Goal: Task Accomplishment & Management: Use online tool/utility

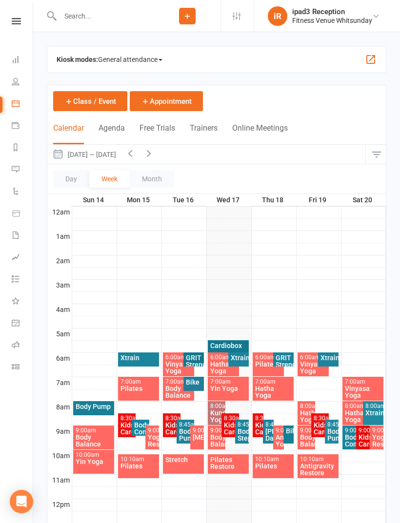
click at [13, 364] on icon at bounding box center [16, 367] width 8 height 8
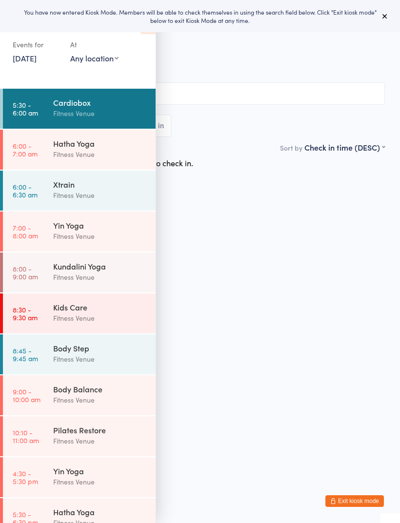
click at [90, 62] on select "Any location Old [DEMOGRAPHIC_DATA] Gym Group Fitness Squash Court 2 Squash Cou…" at bounding box center [94, 58] width 48 height 11
select select "0"
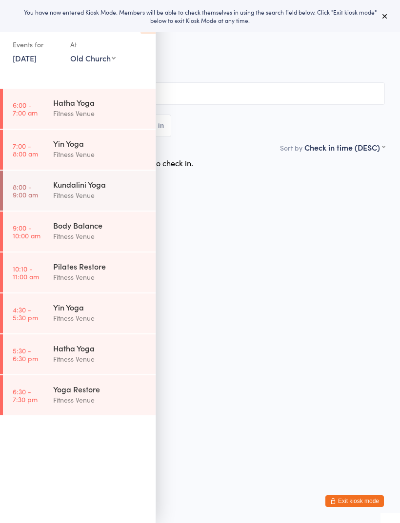
click at [63, 113] on div "Fitness Venue" at bounding box center [100, 113] width 94 height 11
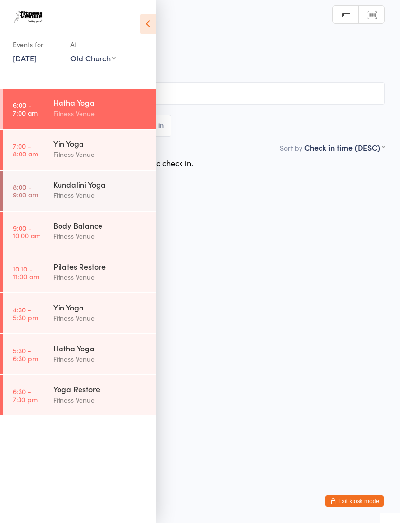
click at [143, 29] on icon at bounding box center [147, 24] width 15 height 20
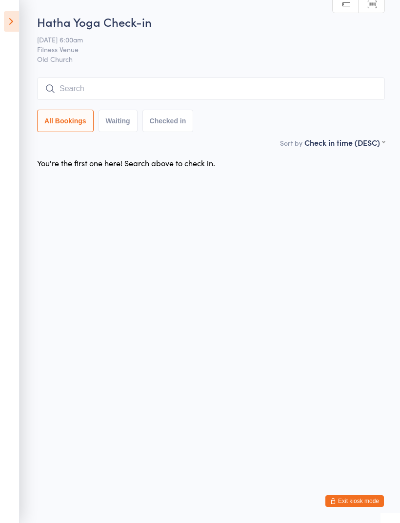
click at [7, 20] on icon at bounding box center [11, 21] width 15 height 20
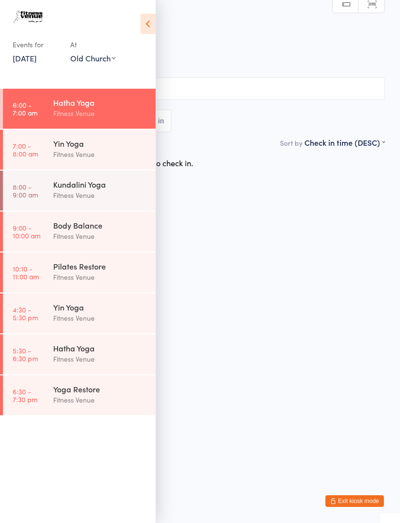
click at [34, 58] on link "[DATE]" at bounding box center [25, 58] width 24 height 11
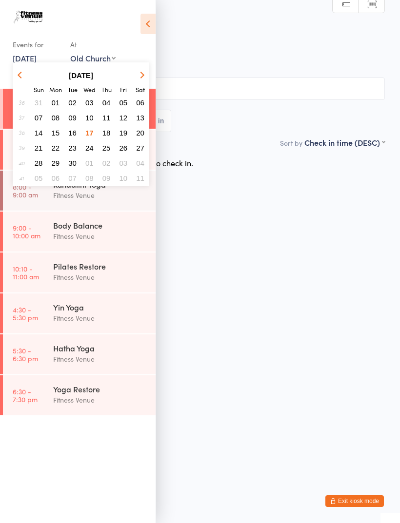
click at [93, 118] on span "10" at bounding box center [89, 118] width 8 height 8
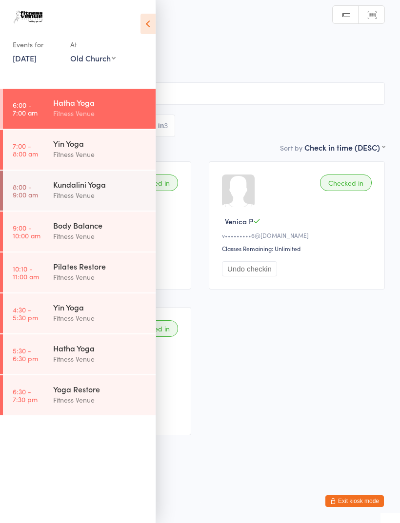
click at [143, 27] on icon at bounding box center [147, 24] width 15 height 20
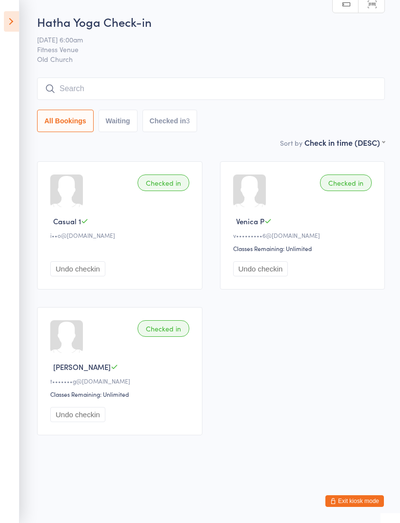
click at [11, 22] on icon at bounding box center [11, 21] width 15 height 20
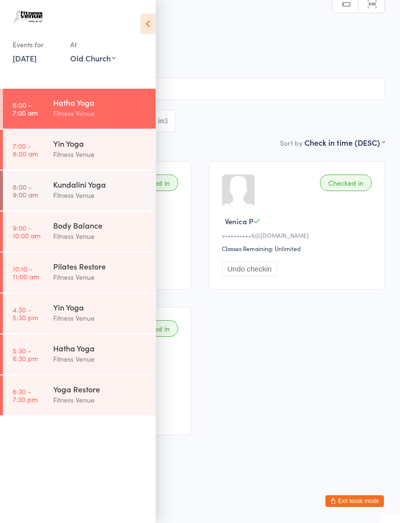
click at [34, 61] on link "[DATE]" at bounding box center [25, 58] width 24 height 11
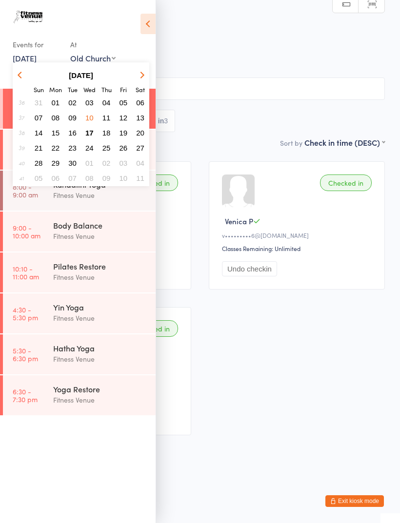
click at [88, 132] on span "17" at bounding box center [89, 133] width 8 height 8
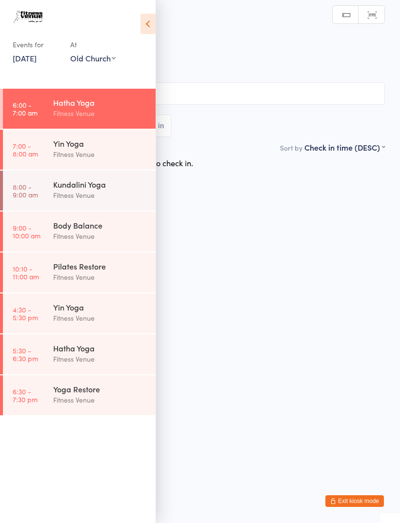
click at [144, 21] on icon at bounding box center [147, 24] width 15 height 20
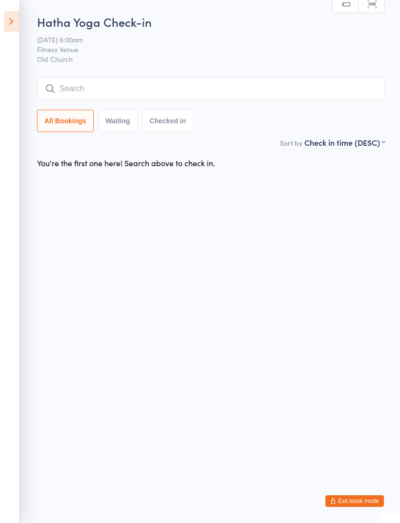
click at [88, 90] on input "search" at bounding box center [211, 89] width 348 height 22
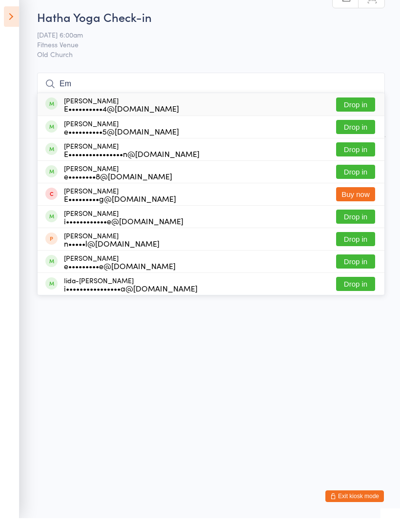
type input "E"
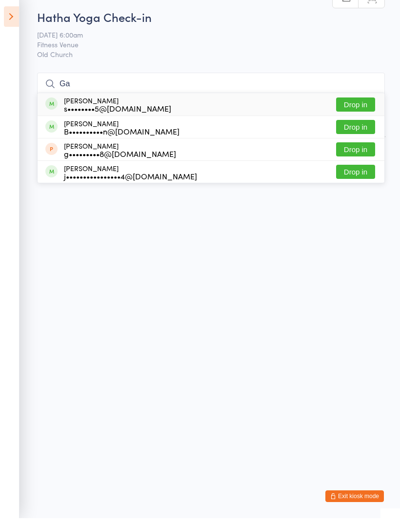
type input "G"
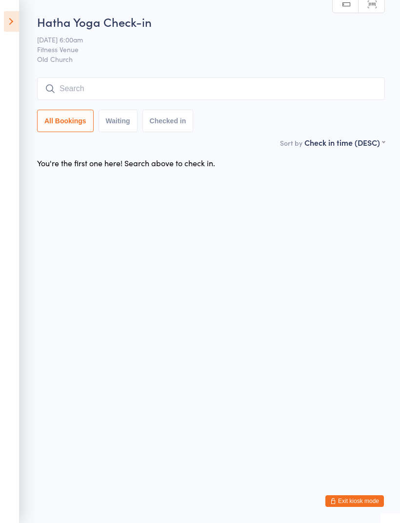
click at [97, 93] on input "search" at bounding box center [211, 89] width 348 height 22
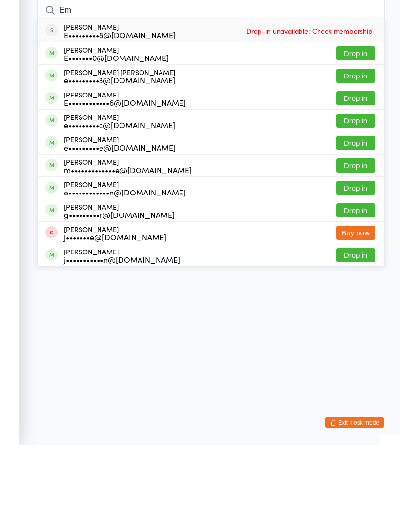
type input "E"
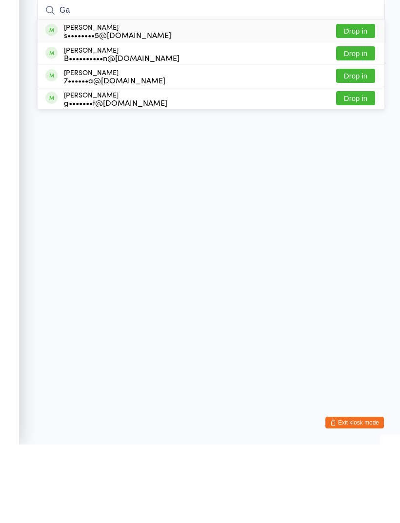
type input "G"
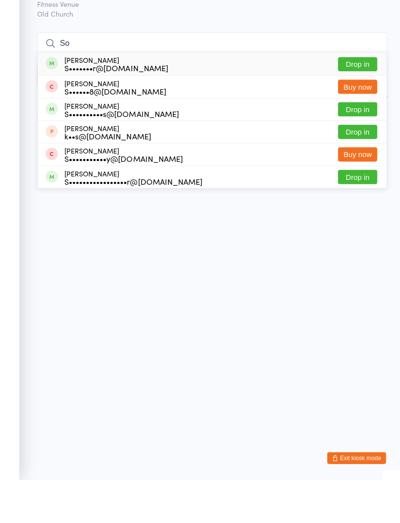
type input "S"
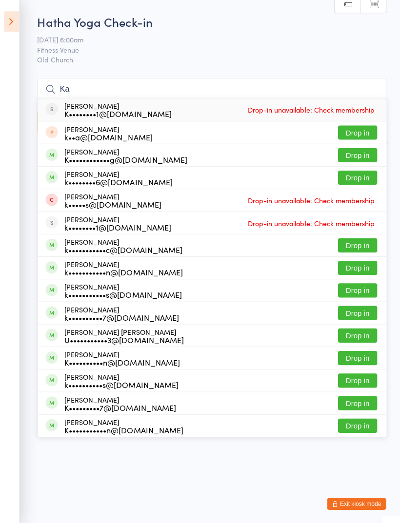
type input "K"
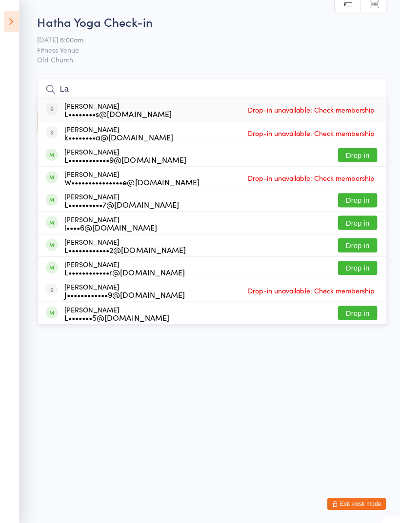
type input "L"
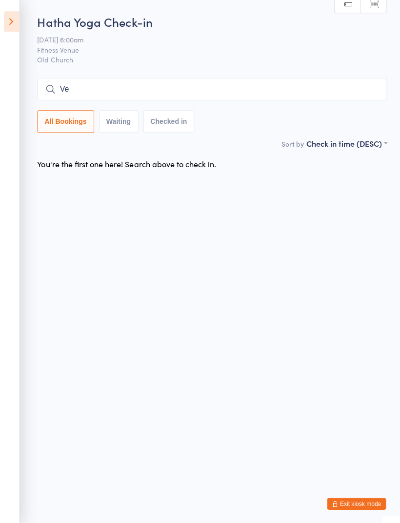
type input "V"
click at [4, 21] on icon at bounding box center [11, 21] width 15 height 20
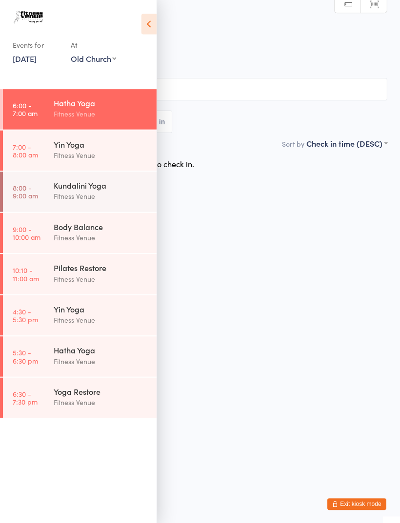
click at [21, 62] on link "[DATE]" at bounding box center [25, 58] width 24 height 11
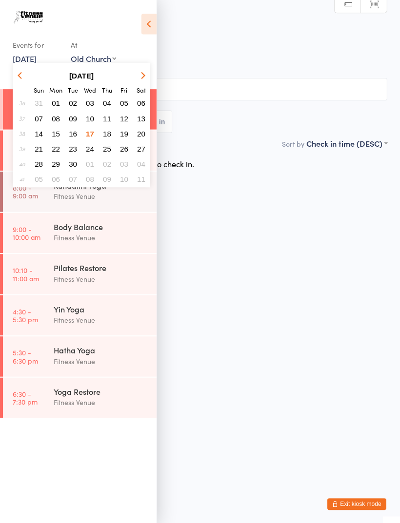
click at [84, 120] on button "10" at bounding box center [89, 117] width 15 height 13
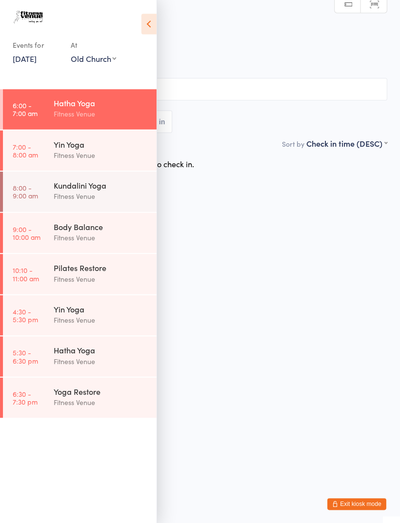
click at [72, 116] on div "Fitness Venue" at bounding box center [100, 113] width 94 height 11
click at [37, 61] on link "[DATE]" at bounding box center [25, 58] width 24 height 11
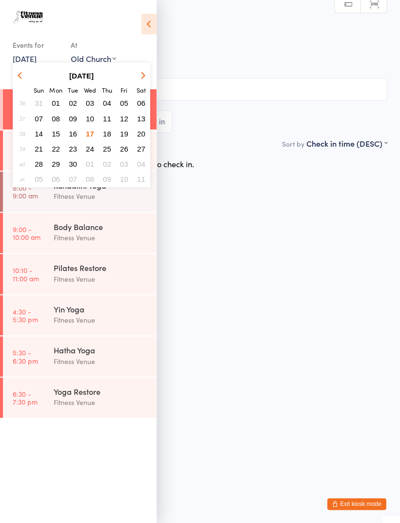
click at [91, 121] on span "10" at bounding box center [89, 118] width 8 height 8
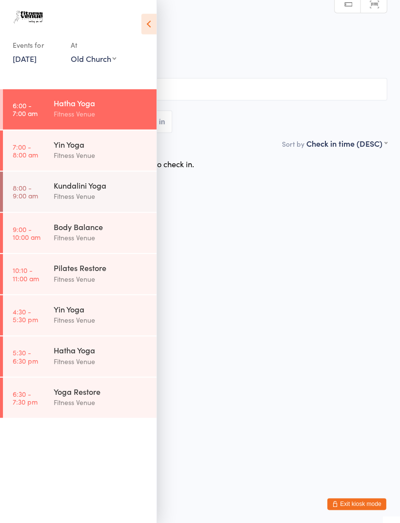
click at [144, 29] on icon at bounding box center [147, 24] width 15 height 20
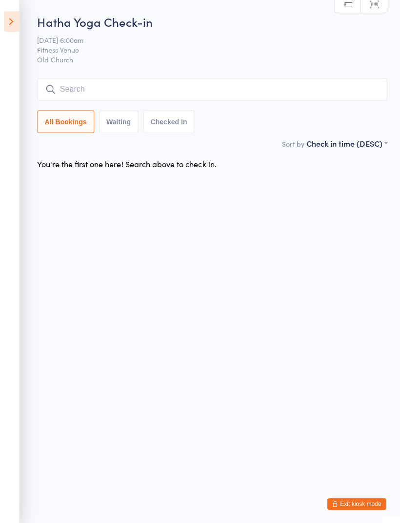
click at [4, 17] on icon at bounding box center [11, 21] width 15 height 20
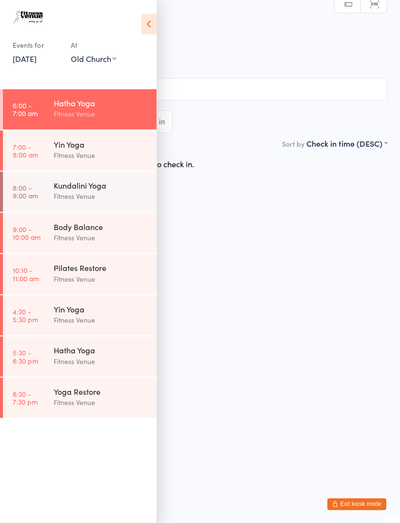
click at [74, 118] on div "Fitness Venue" at bounding box center [100, 113] width 94 height 11
click at [37, 62] on link "[DATE]" at bounding box center [25, 58] width 24 height 11
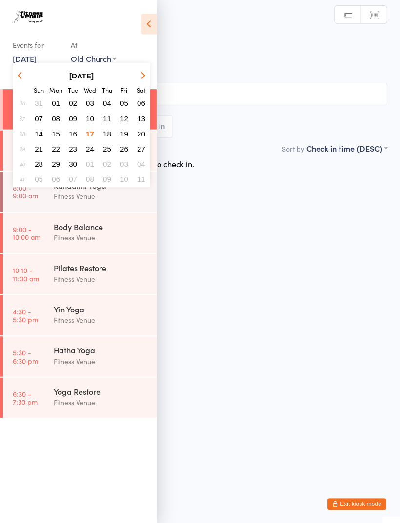
click at [88, 121] on span "10" at bounding box center [89, 118] width 8 height 8
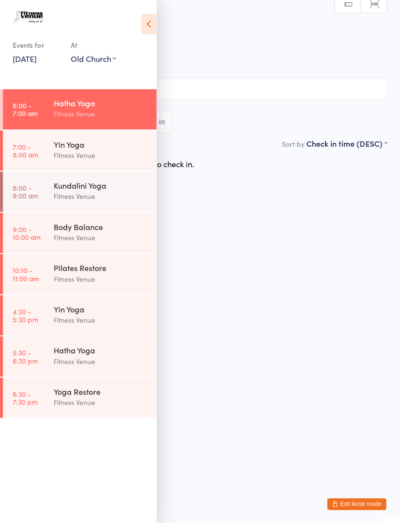
click at [150, 26] on icon at bounding box center [147, 24] width 15 height 20
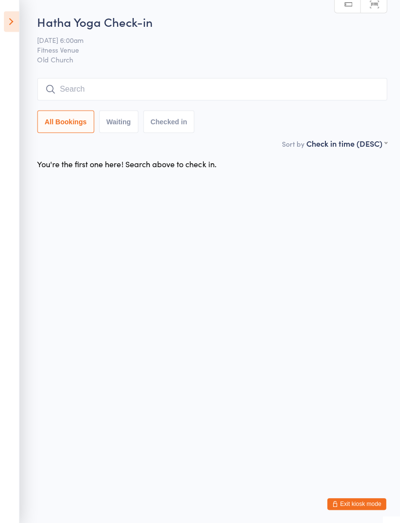
click at [5, 19] on icon at bounding box center [11, 21] width 15 height 20
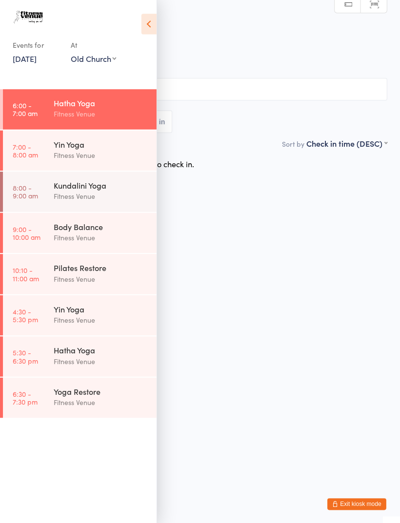
click at [32, 54] on link "[DATE]" at bounding box center [25, 58] width 24 height 11
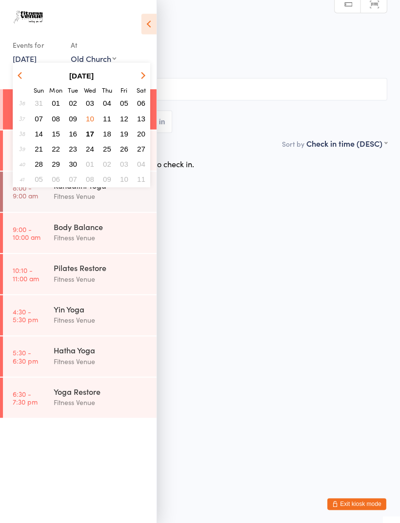
click at [87, 119] on span "10" at bounding box center [89, 118] width 8 height 8
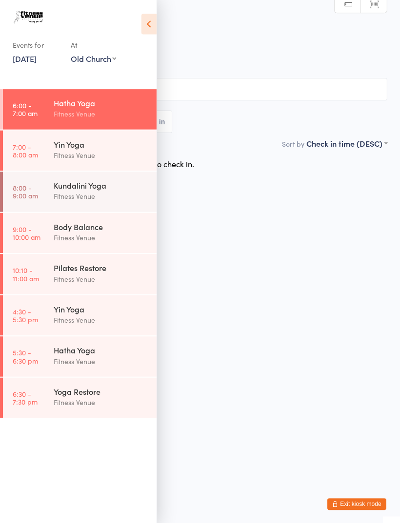
click at [55, 107] on div "Hatha Yoga" at bounding box center [100, 102] width 94 height 11
click at [29, 60] on link "[DATE]" at bounding box center [25, 58] width 24 height 11
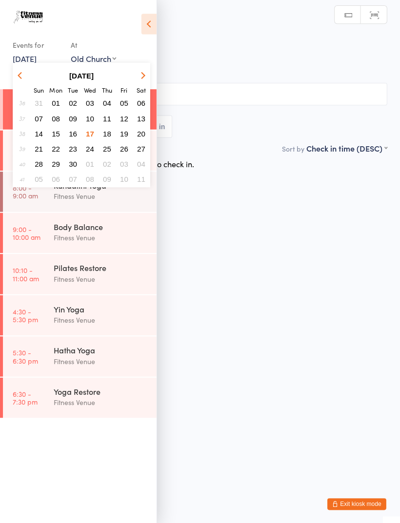
click at [87, 117] on span "10" at bounding box center [89, 118] width 8 height 8
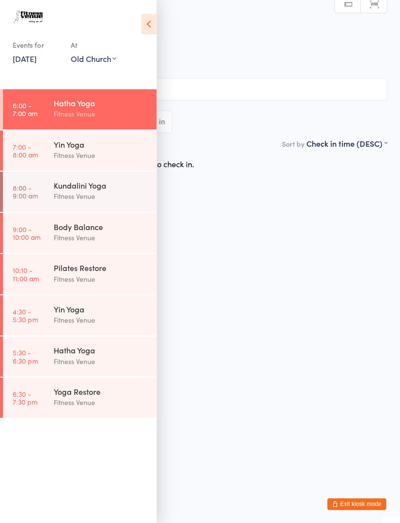
click at [148, 27] on icon at bounding box center [147, 24] width 15 height 20
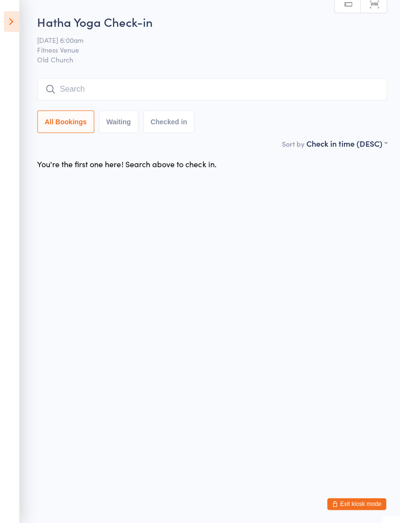
click at [16, 27] on icon at bounding box center [11, 21] width 15 height 20
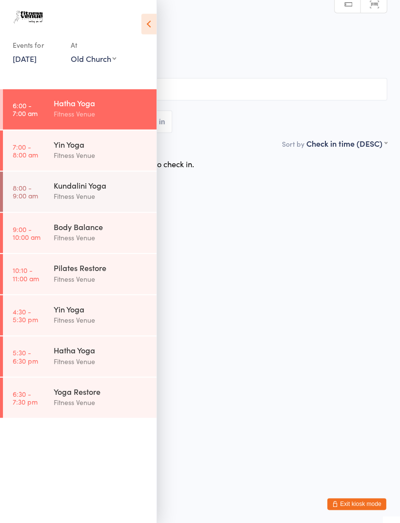
click at [37, 63] on link "[DATE]" at bounding box center [25, 58] width 24 height 11
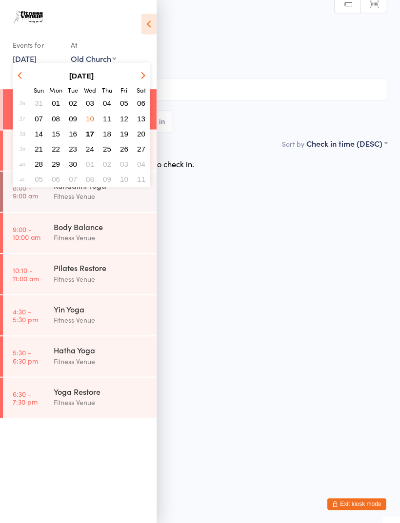
click at [85, 134] on span "17" at bounding box center [89, 133] width 8 height 8
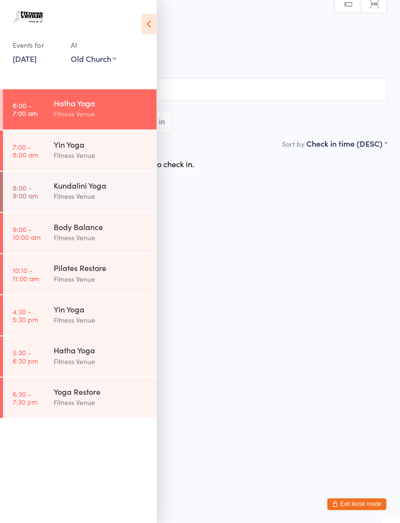
click at [140, 26] on icon at bounding box center [147, 24] width 15 height 20
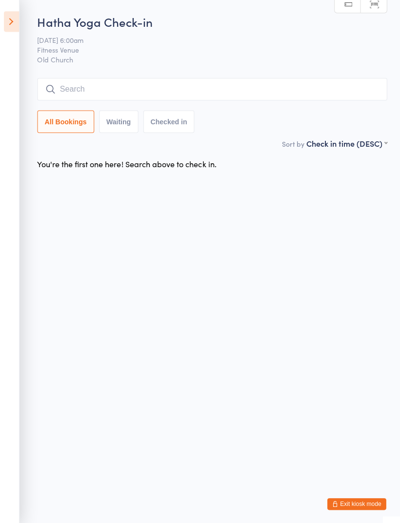
click at [129, 89] on input "search" at bounding box center [211, 89] width 348 height 22
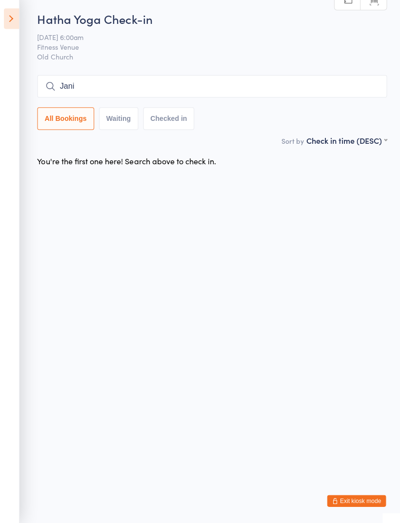
click at [116, 89] on input "Jani" at bounding box center [211, 89] width 348 height 22
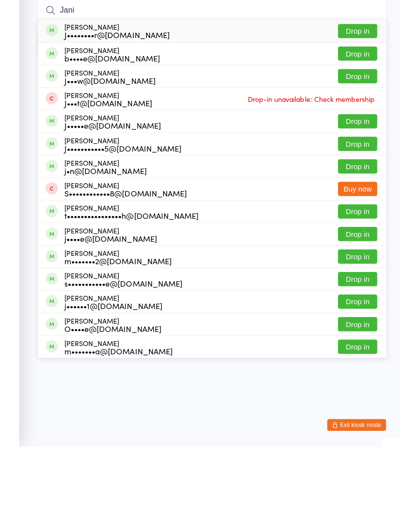
type input "Jani"
click at [355, 102] on button "Drop in" at bounding box center [355, 109] width 39 height 14
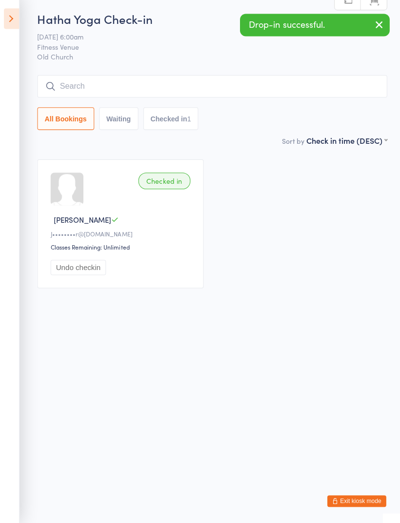
click at [4, 18] on icon at bounding box center [11, 21] width 15 height 20
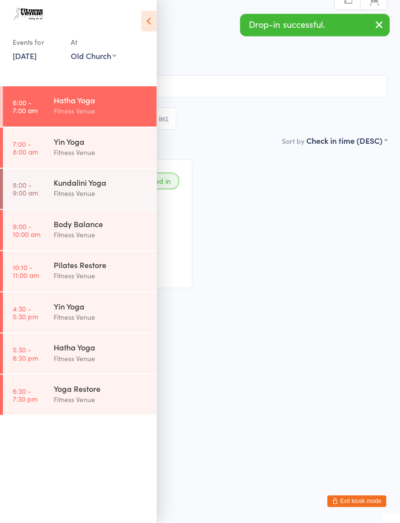
click at [37, 55] on link "[DATE]" at bounding box center [25, 58] width 24 height 11
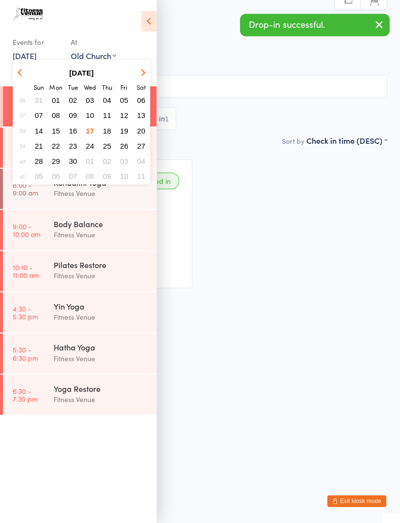
click at [87, 118] on span "10" at bounding box center [89, 118] width 8 height 8
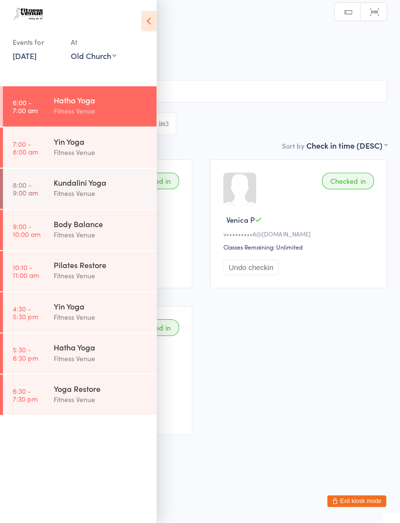
click at [149, 23] on icon at bounding box center [147, 24] width 15 height 20
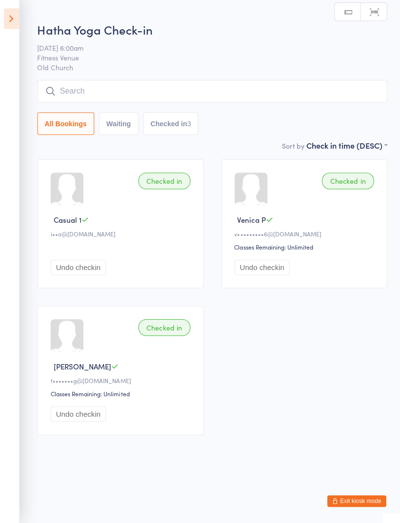
click at [10, 20] on icon at bounding box center [11, 21] width 15 height 20
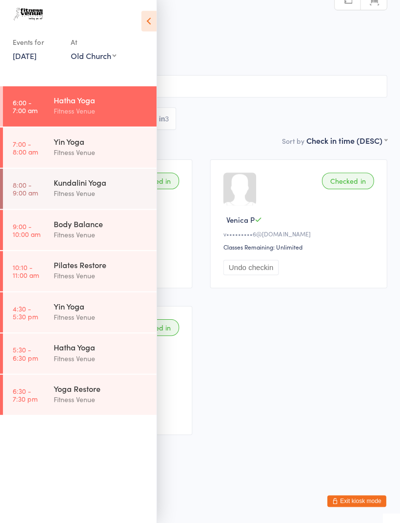
click at [35, 56] on link "[DATE]" at bounding box center [25, 58] width 24 height 11
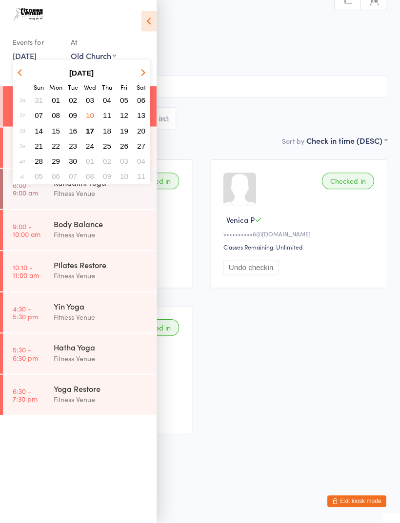
click at [88, 131] on span "17" at bounding box center [89, 133] width 8 height 8
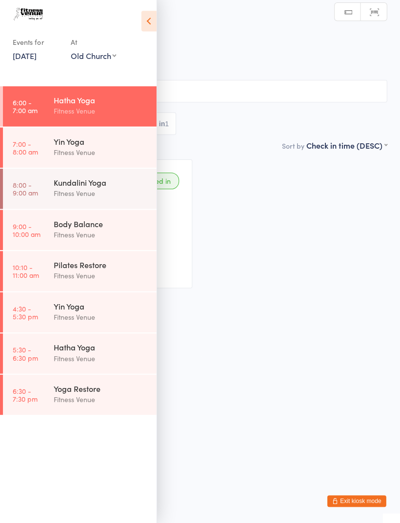
click at [143, 25] on icon at bounding box center [147, 24] width 15 height 20
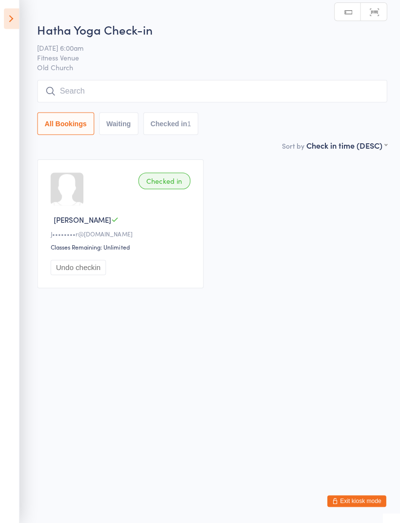
click at [113, 90] on input "search" at bounding box center [211, 93] width 348 height 22
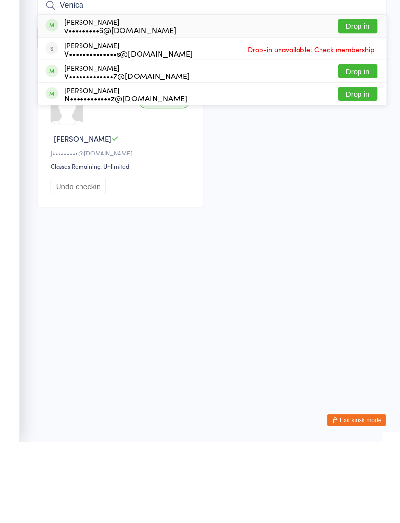
type input "Venica"
click at [354, 102] on button "Drop in" at bounding box center [355, 109] width 39 height 14
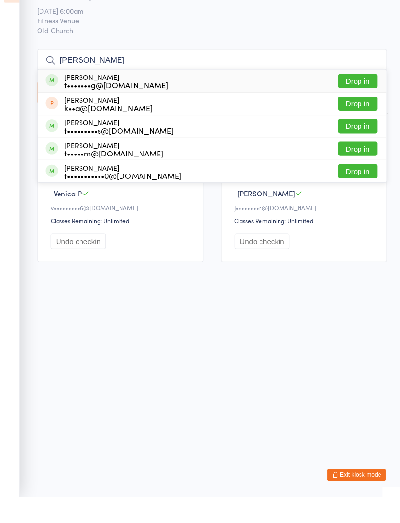
type input "[PERSON_NAME]"
click at [352, 102] on button "Drop in" at bounding box center [355, 109] width 39 height 14
